Goal: Check status: Check status

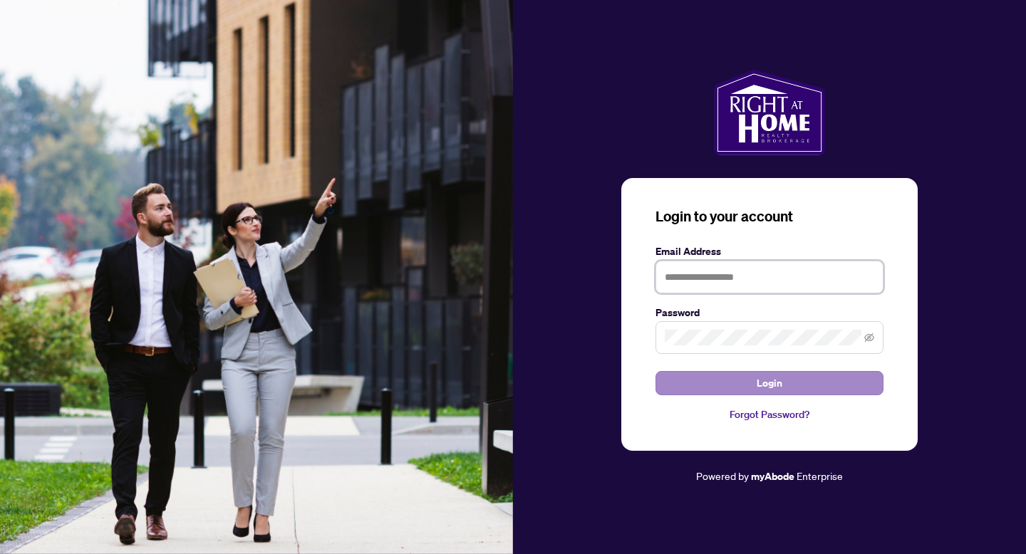
type input "**********"
click at [799, 390] on button "Login" at bounding box center [769, 383] width 228 height 24
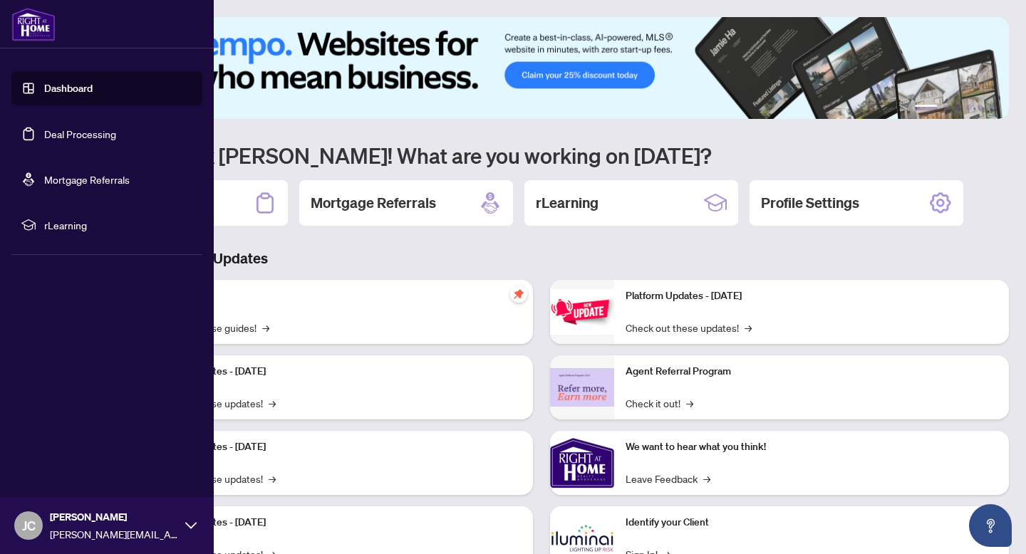
click at [44, 134] on link "Deal Processing" at bounding box center [80, 133] width 72 height 13
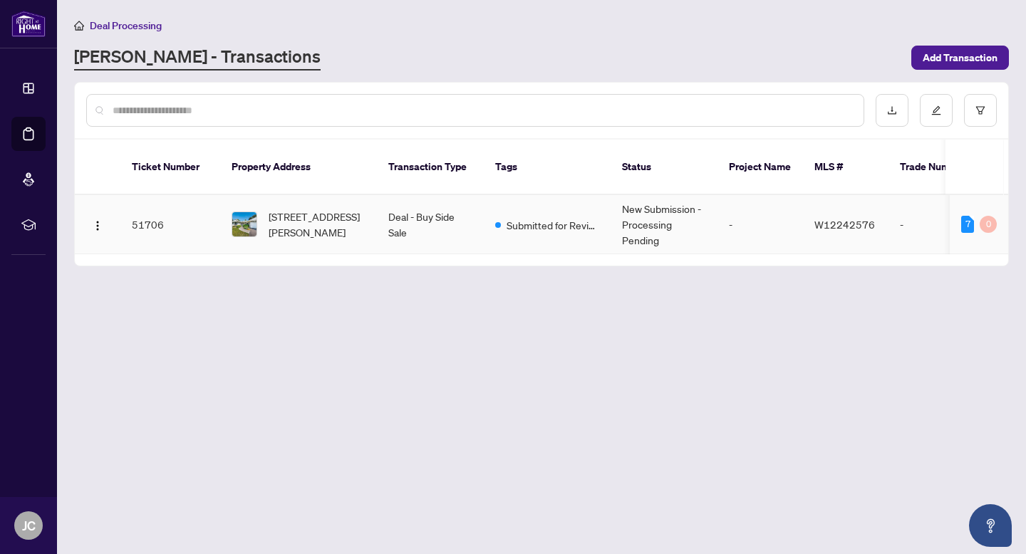
click at [541, 219] on td "Submitted for Review" at bounding box center [547, 224] width 127 height 59
